Goal: Navigation & Orientation: Find specific page/section

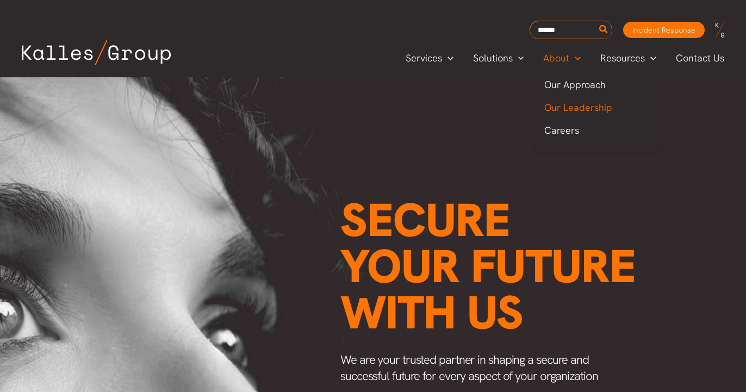
click at [579, 108] on span "Our Leadership" at bounding box center [579, 107] width 68 height 13
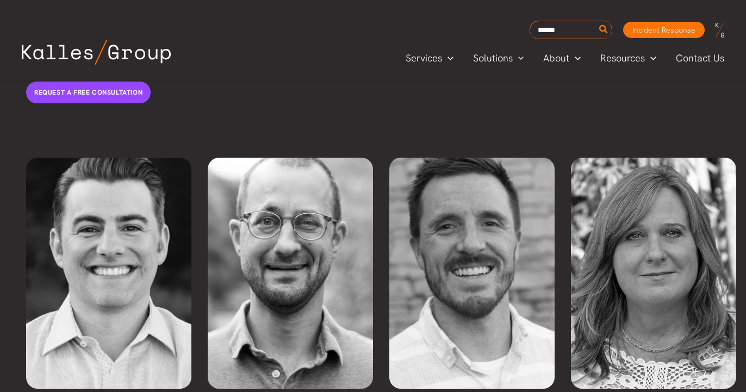
scroll to position [2448, 0]
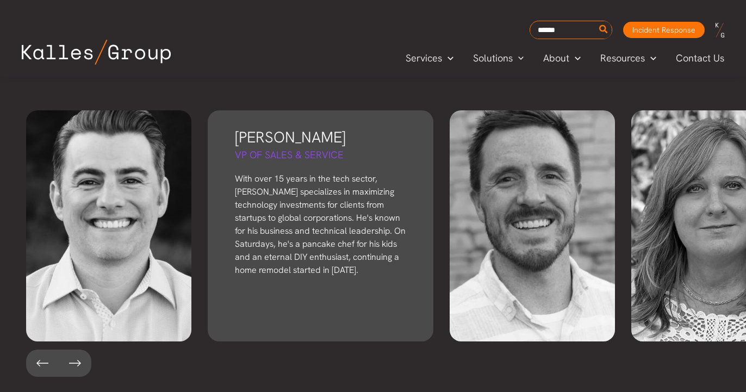
click at [298, 172] on p "With over 15 years in the tech sector, John specializes in maximizing technolog…" at bounding box center [320, 224] width 171 height 104
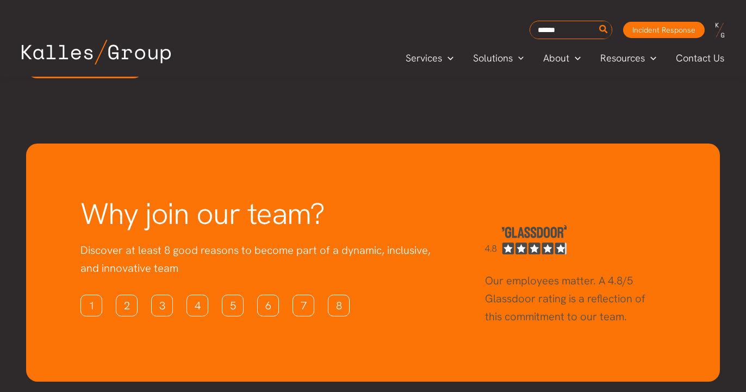
scroll to position [3109, 0]
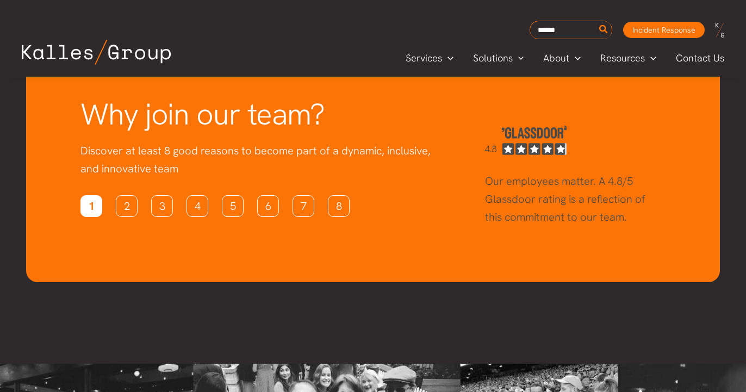
click at [88, 195] on link "1" at bounding box center [92, 206] width 22 height 22
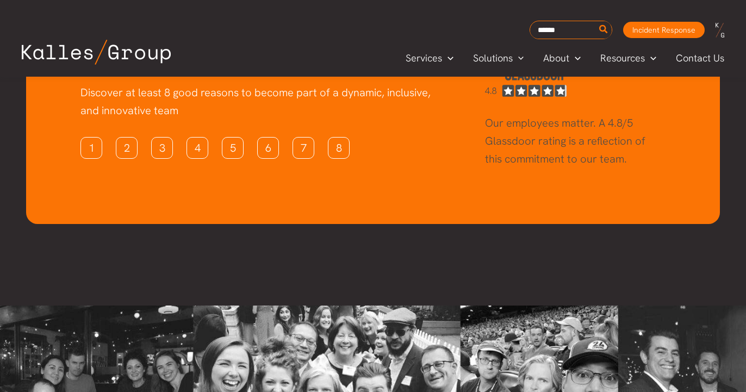
scroll to position [3165, 0]
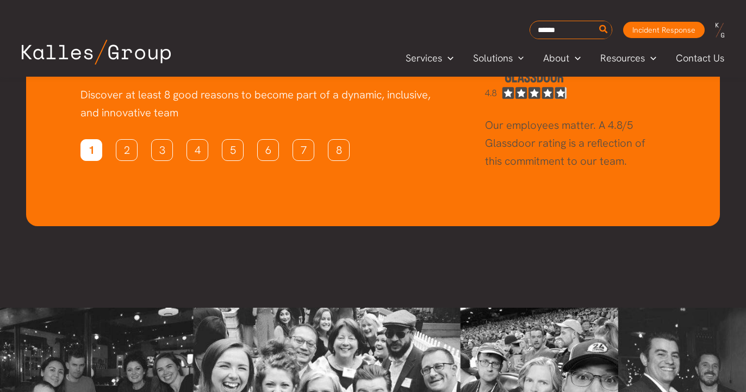
click at [93, 139] on link "1" at bounding box center [92, 150] width 22 height 22
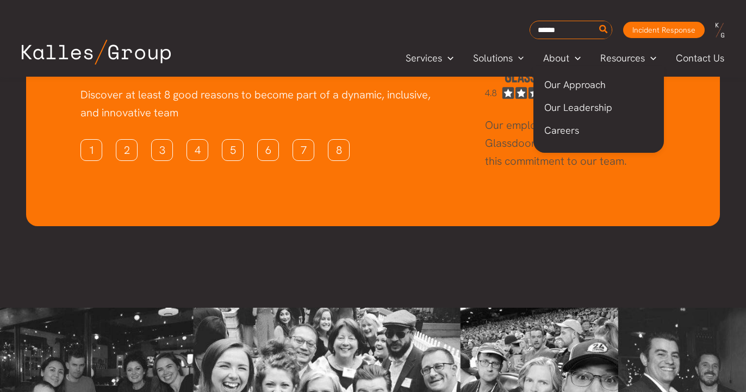
click at [563, 133] on span "Careers" at bounding box center [562, 130] width 35 height 13
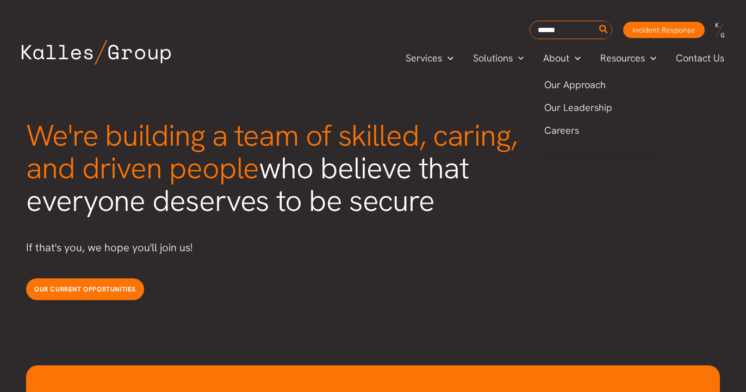
scroll to position [2754, 0]
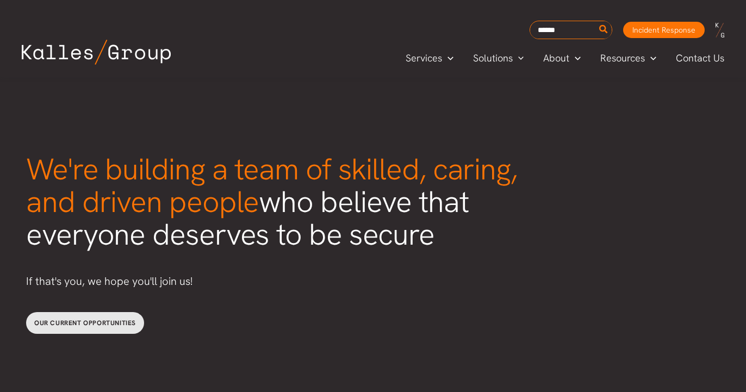
click at [132, 319] on span "Our current opportunities" at bounding box center [85, 323] width 102 height 9
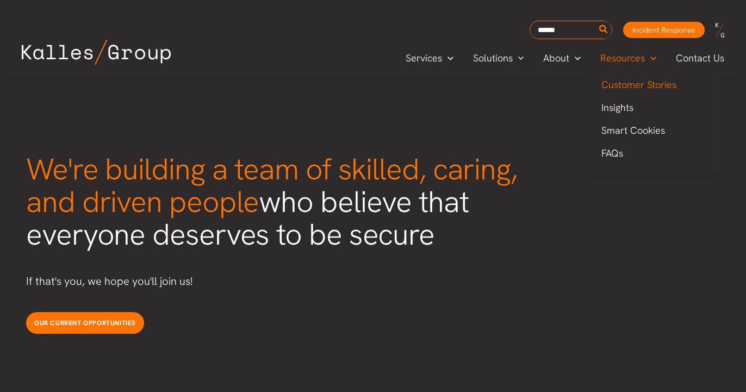
click at [635, 85] on span "Customer Stories" at bounding box center [639, 84] width 75 height 13
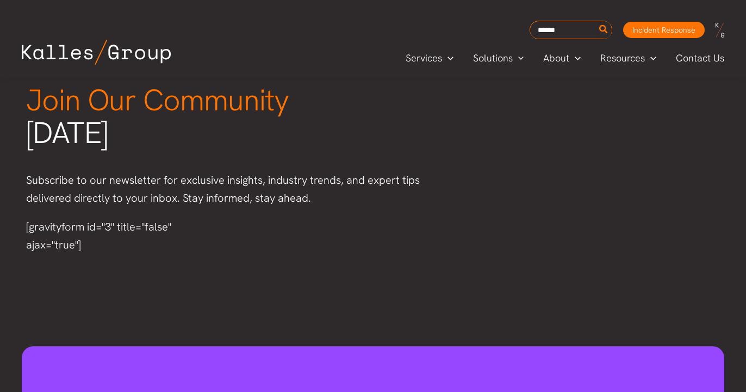
scroll to position [974, 0]
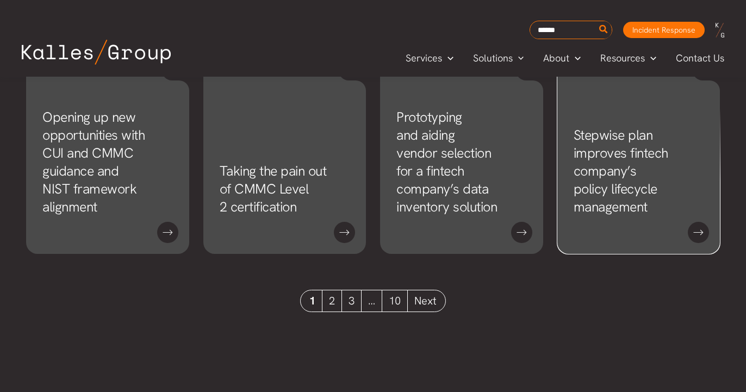
click at [632, 126] on link "Stepwise plan improves fintech company’s policy lifecycle management" at bounding box center [621, 171] width 95 height 90
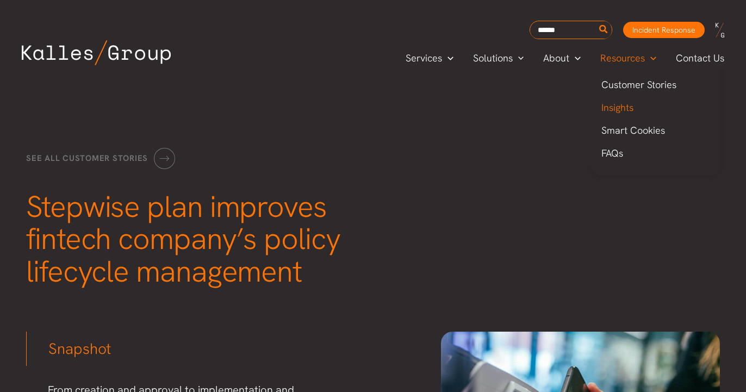
click at [627, 109] on span "Insights" at bounding box center [618, 107] width 32 height 13
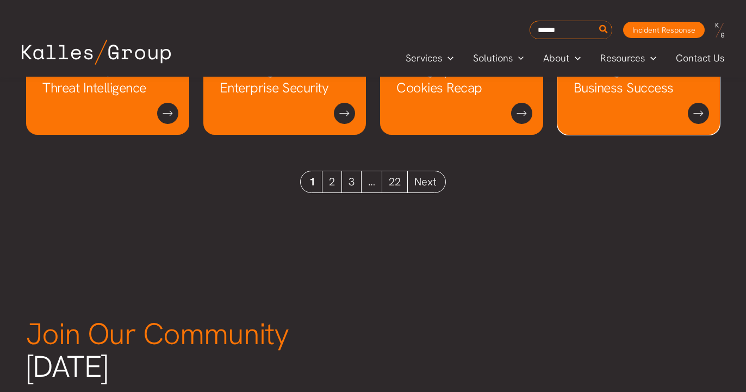
scroll to position [1084, 0]
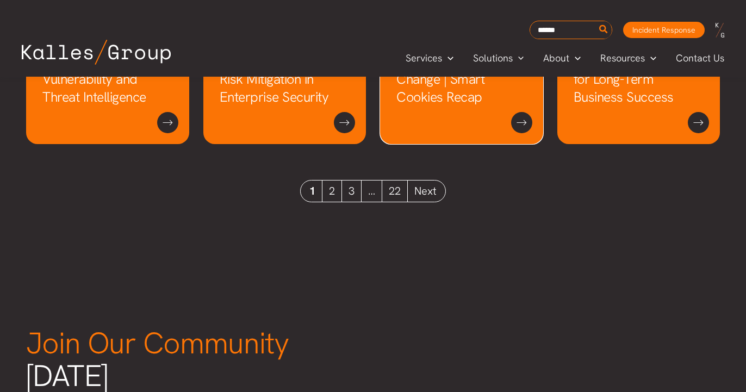
click at [449, 59] on link "How Great Leaders Navigate Change | Smart Cookies Recap" at bounding box center [446, 70] width 98 height 72
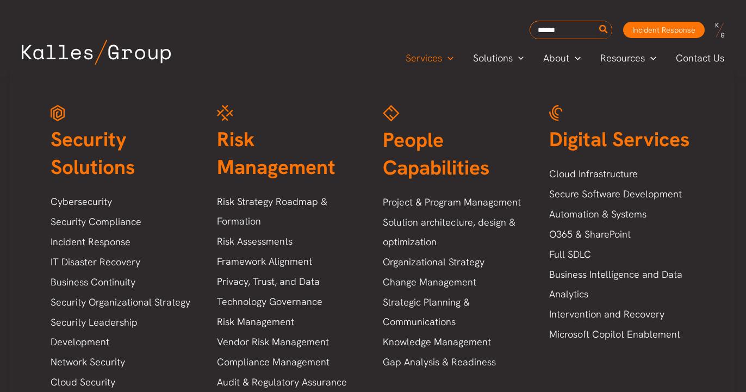
scroll to position [303, 0]
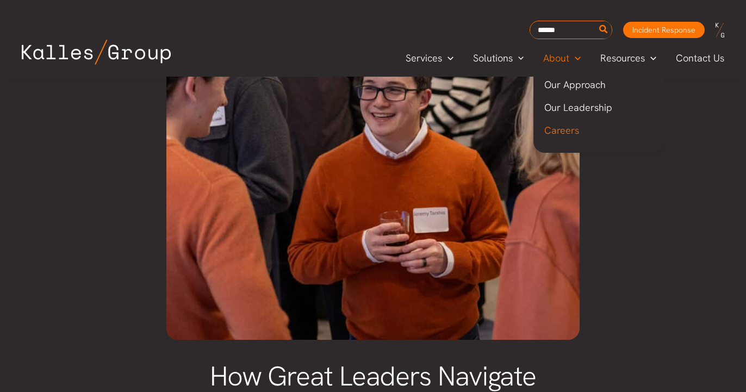
click at [565, 132] on span "Careers" at bounding box center [562, 130] width 35 height 13
